Goal: Task Accomplishment & Management: Manage account settings

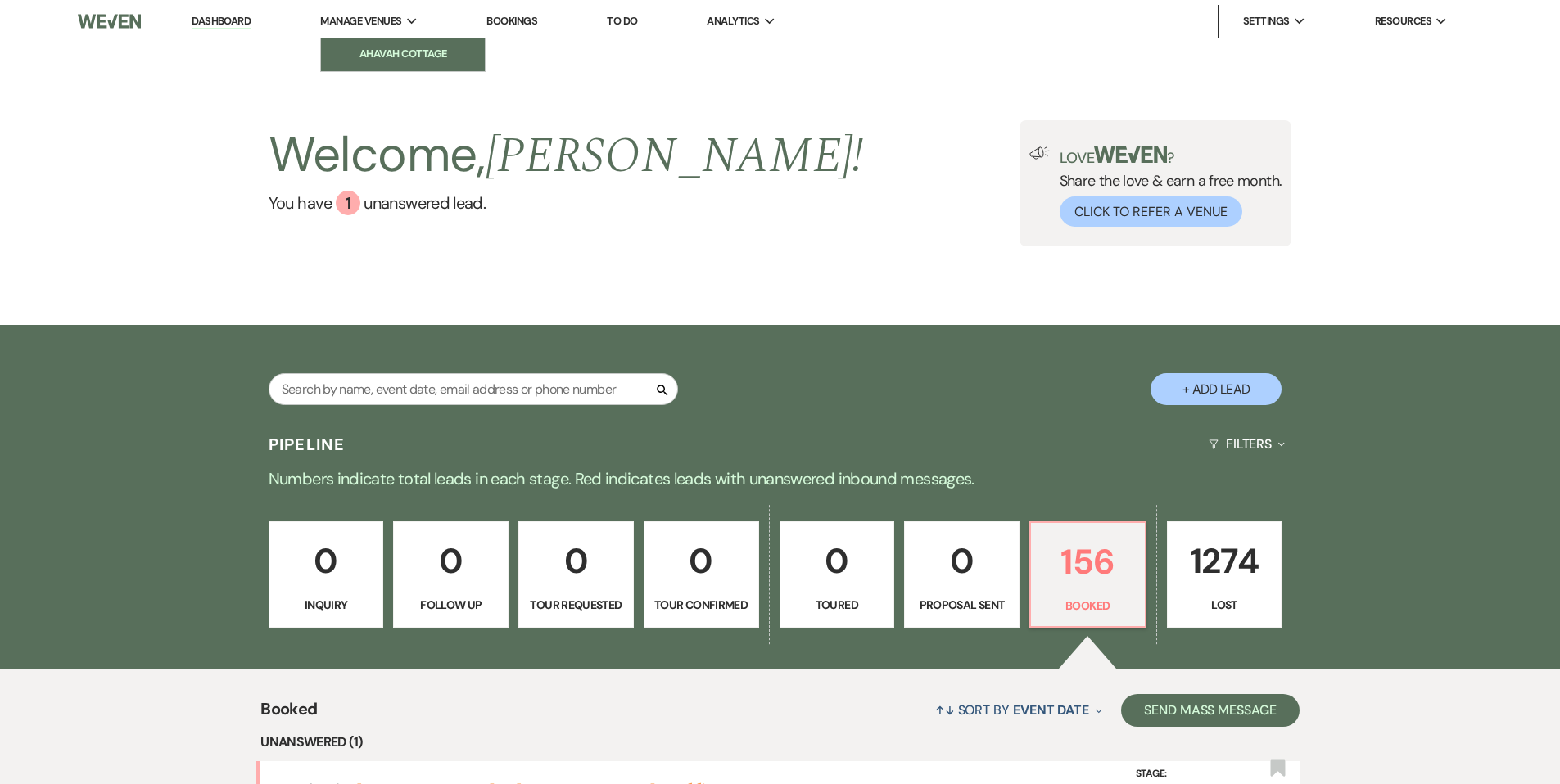
click at [361, 56] on li "Ahavah Cottage" at bounding box center [403, 54] width 147 height 16
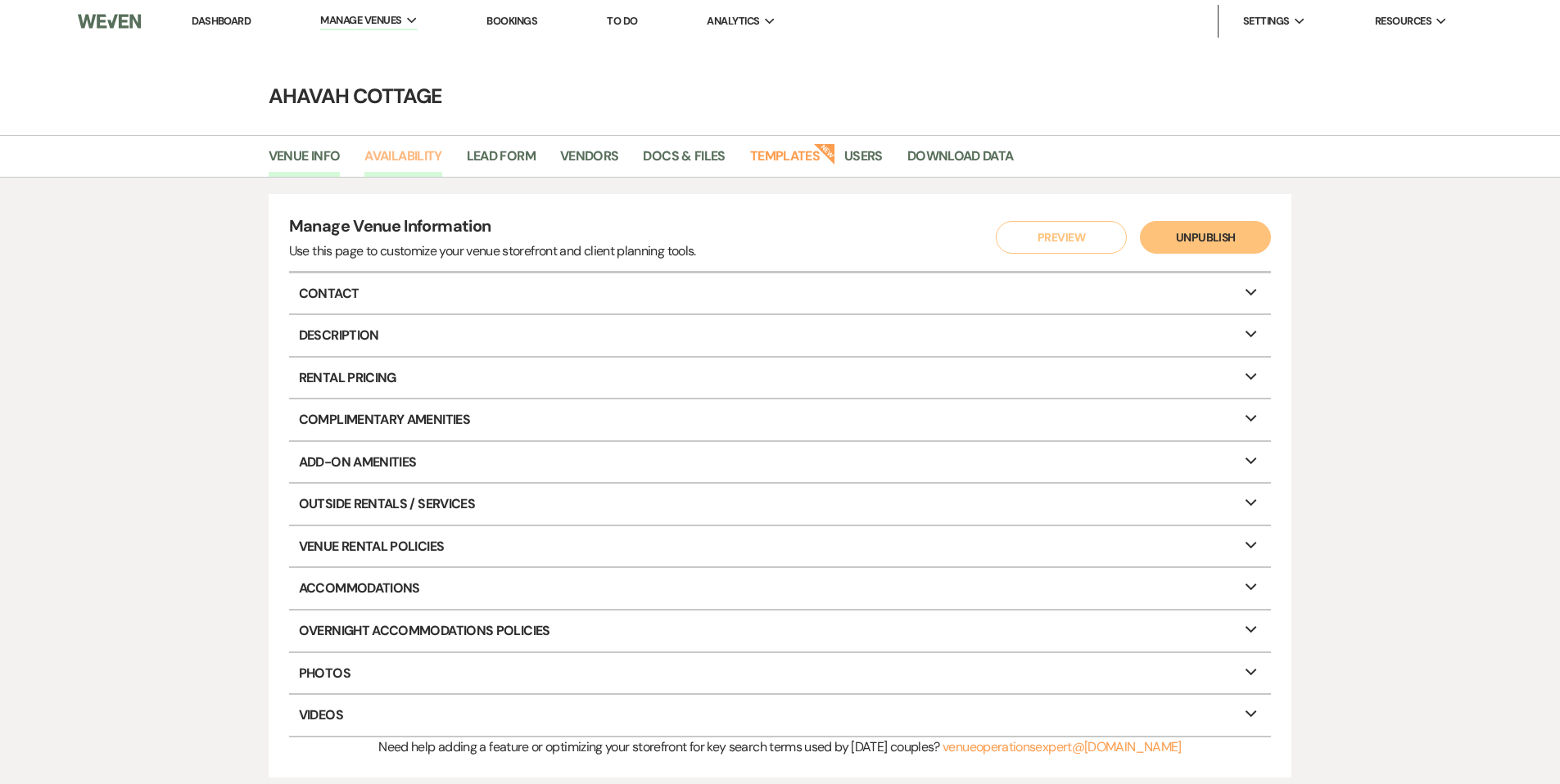
click at [399, 162] on link "Availability" at bounding box center [403, 161] width 77 height 31
select select "3"
select select "2026"
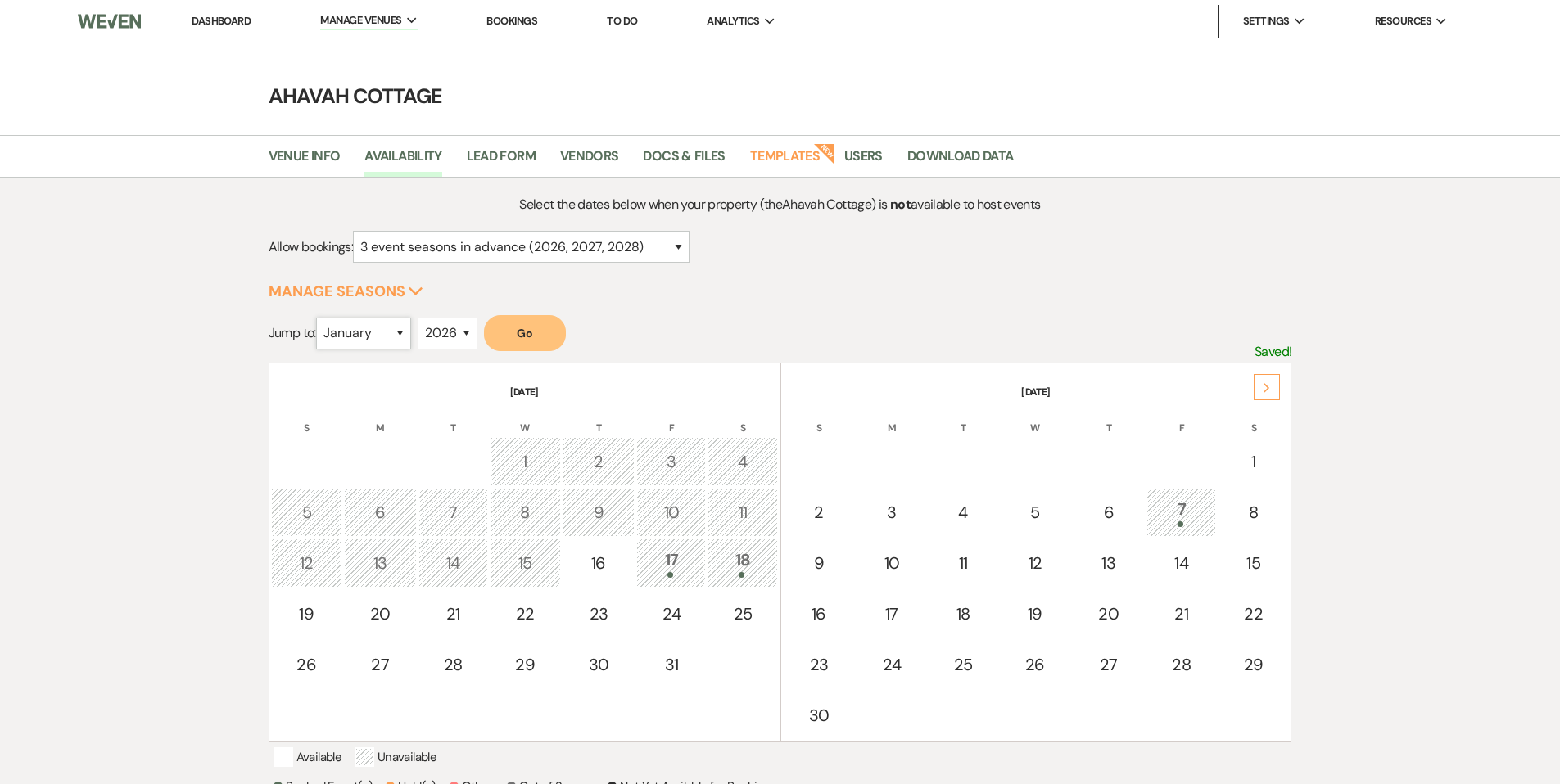
click at [399, 331] on select "January February March April May June July August September October November De…" at bounding box center [363, 333] width 95 height 32
select select "10"
click at [319, 317] on select "January February March April May June July August September October November De…" at bounding box center [363, 333] width 95 height 32
click at [509, 331] on button "Go" at bounding box center [525, 333] width 82 height 36
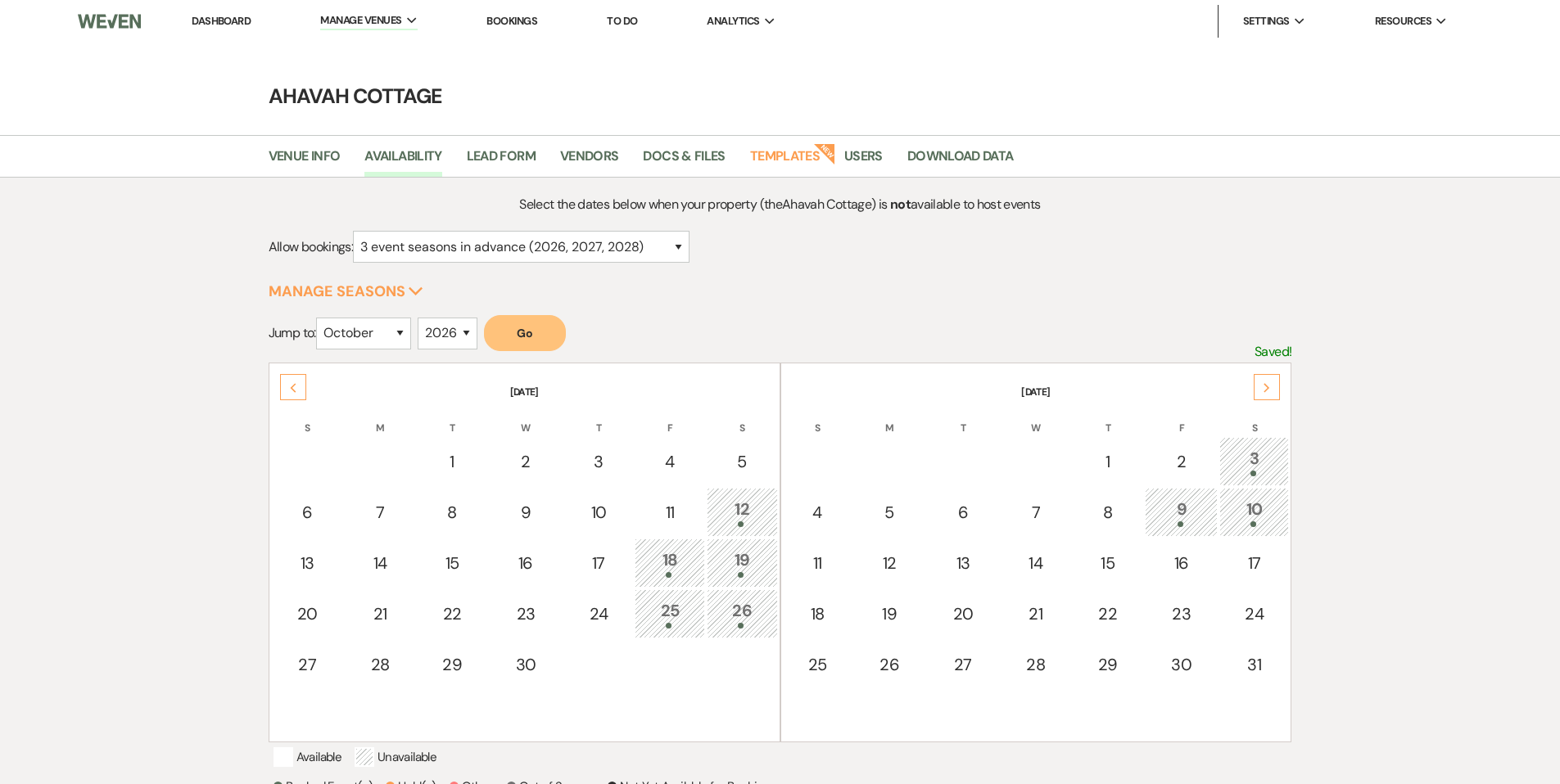
scroll to position [1, 0]
click at [1262, 382] on icon "Next" at bounding box center [1267, 386] width 9 height 9
